Goal: Task Accomplishment & Management: Use online tool/utility

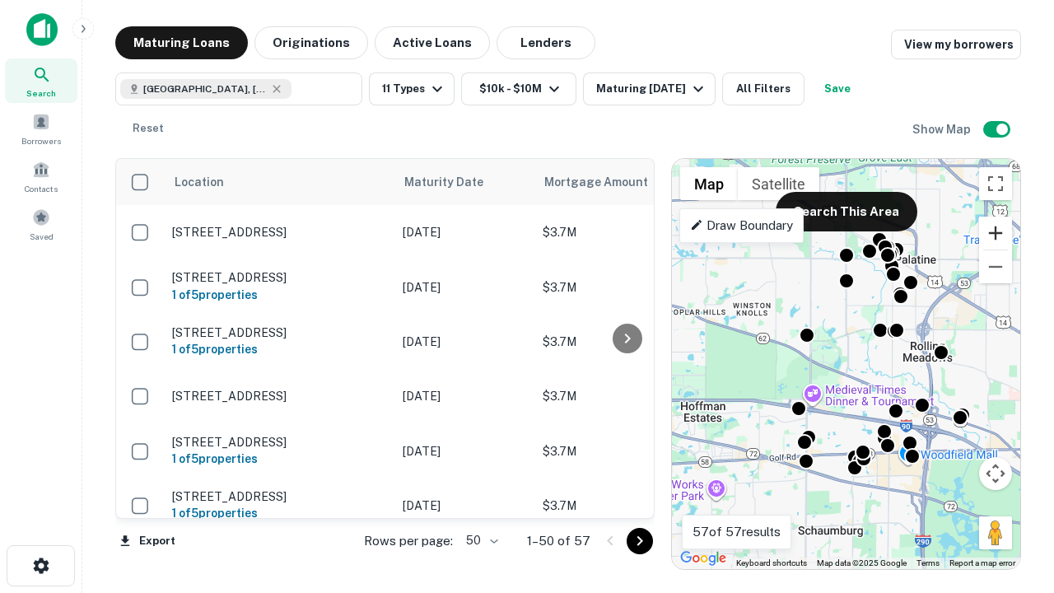
click at [996, 233] on button "Zoom in" at bounding box center [995, 233] width 33 height 33
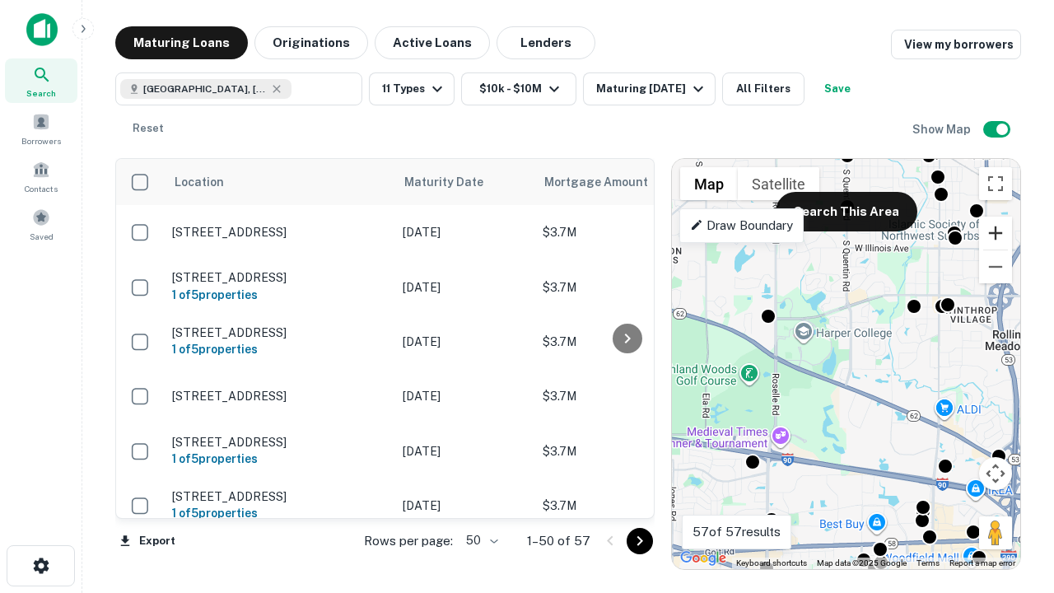
click at [996, 233] on button "Zoom in" at bounding box center [995, 233] width 33 height 33
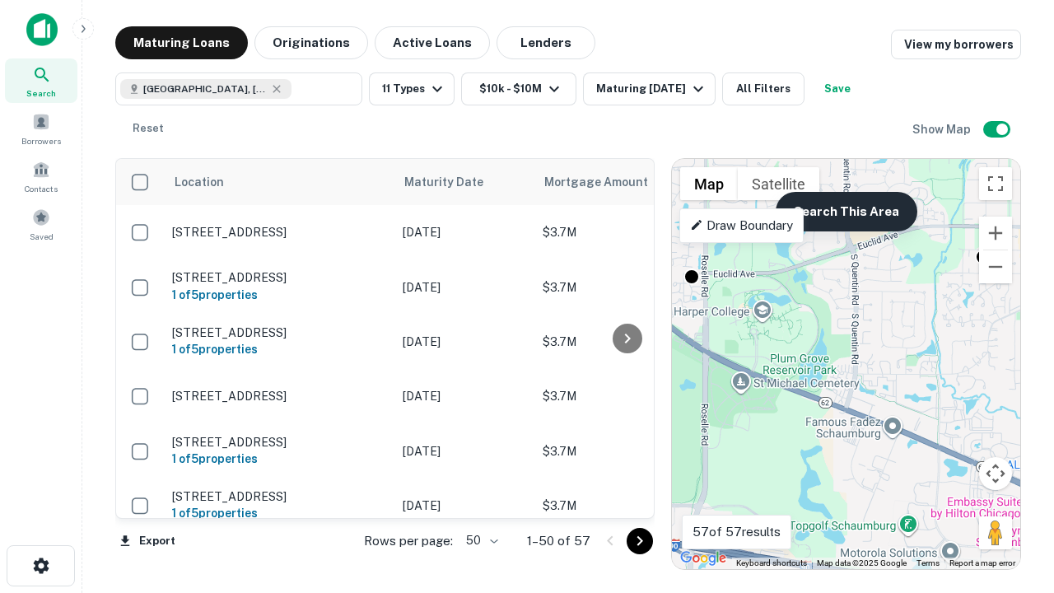
click at [846, 212] on button "Search This Area" at bounding box center [847, 212] width 142 height 40
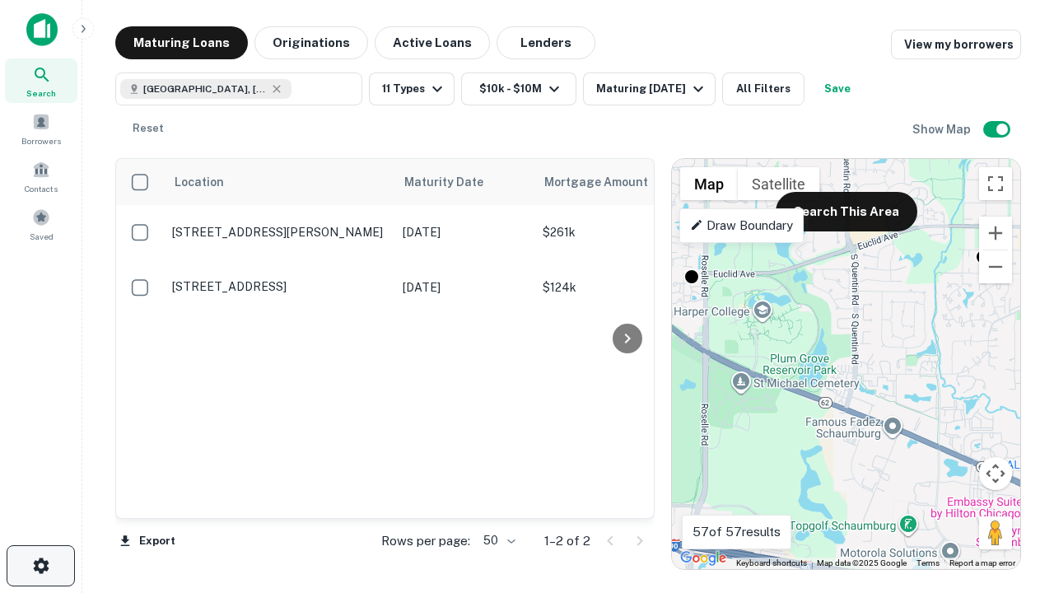
click at [40, 566] on icon "button" at bounding box center [41, 566] width 20 height 20
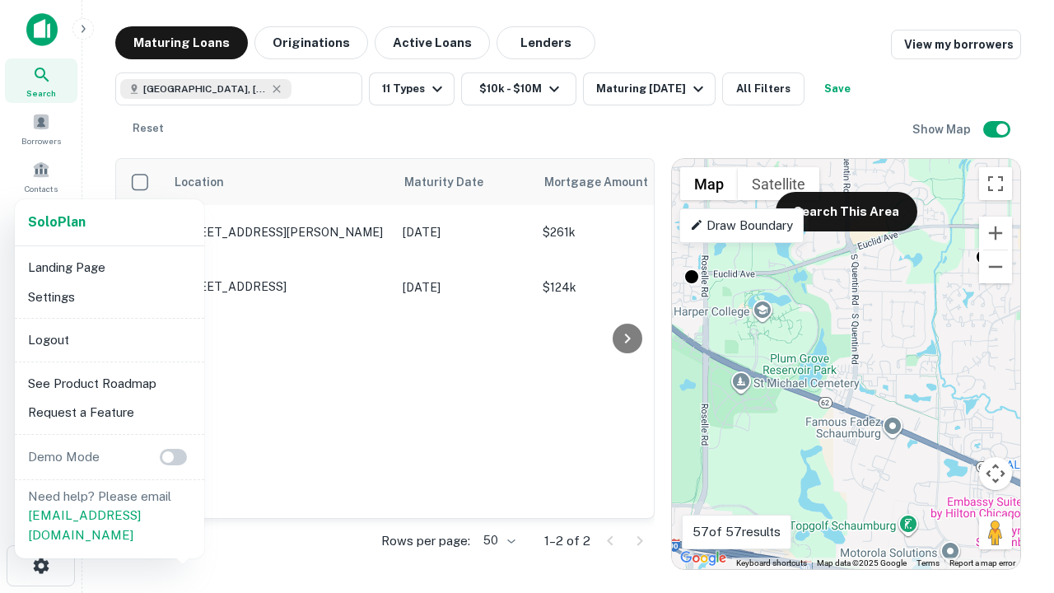
click at [109, 339] on li "Logout" at bounding box center [109, 340] width 176 height 30
